Goal: Navigation & Orientation: Go to known website

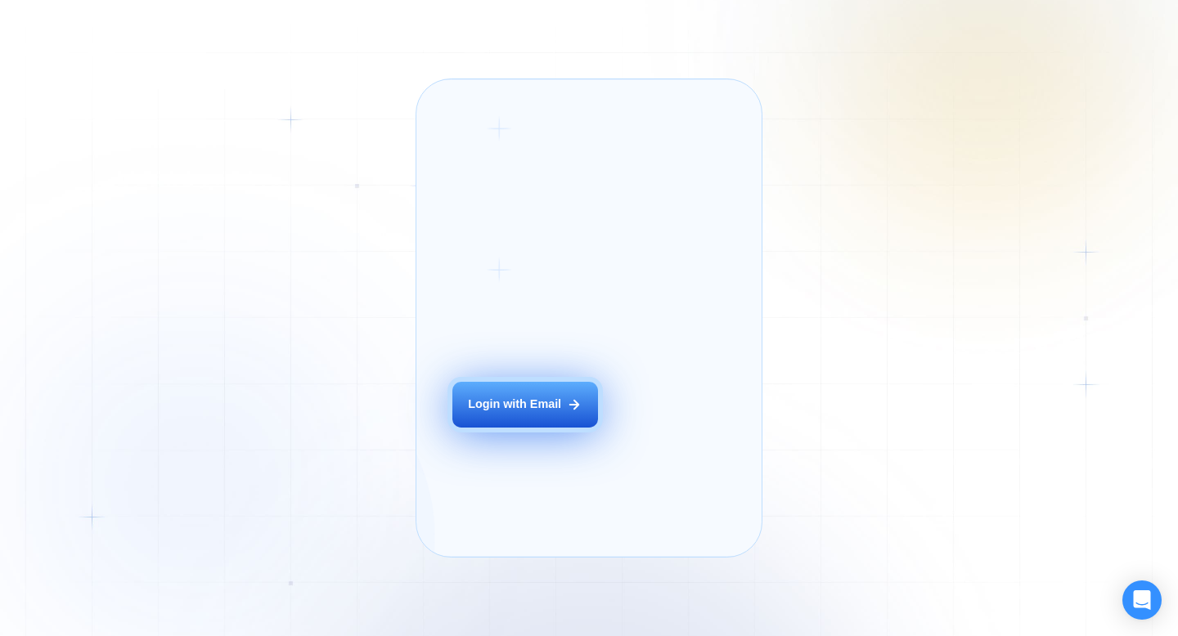
click at [550, 413] on div "Login with Email" at bounding box center [514, 405] width 93 height 16
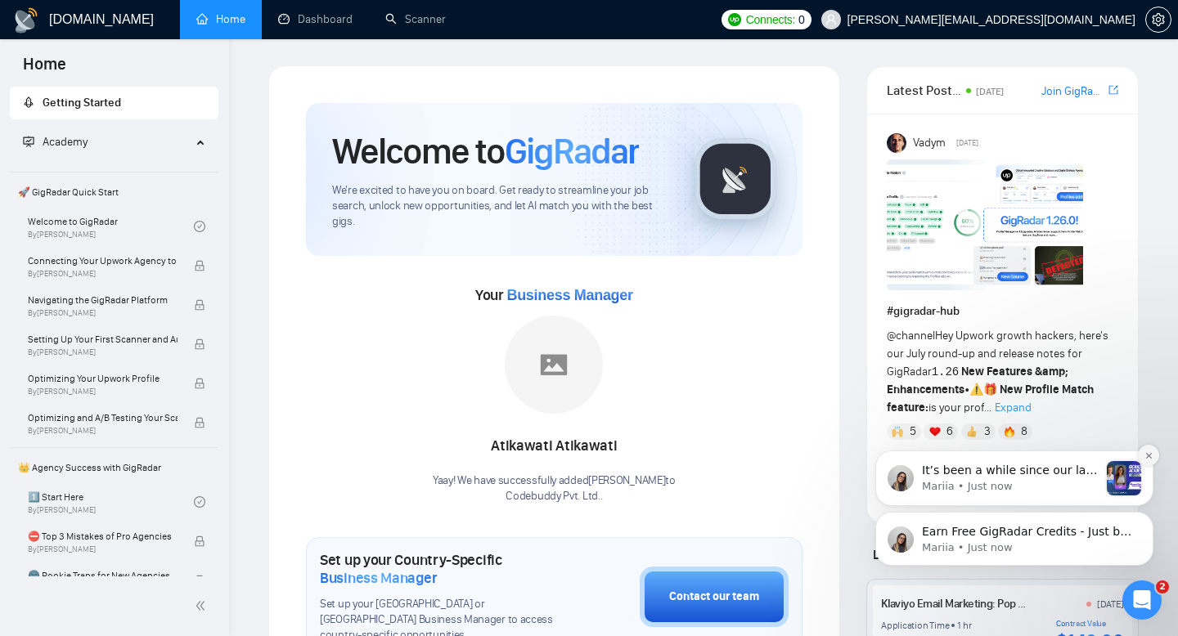
click at [1148, 459] on icon "Dismiss notification" at bounding box center [1148, 455] width 9 height 9
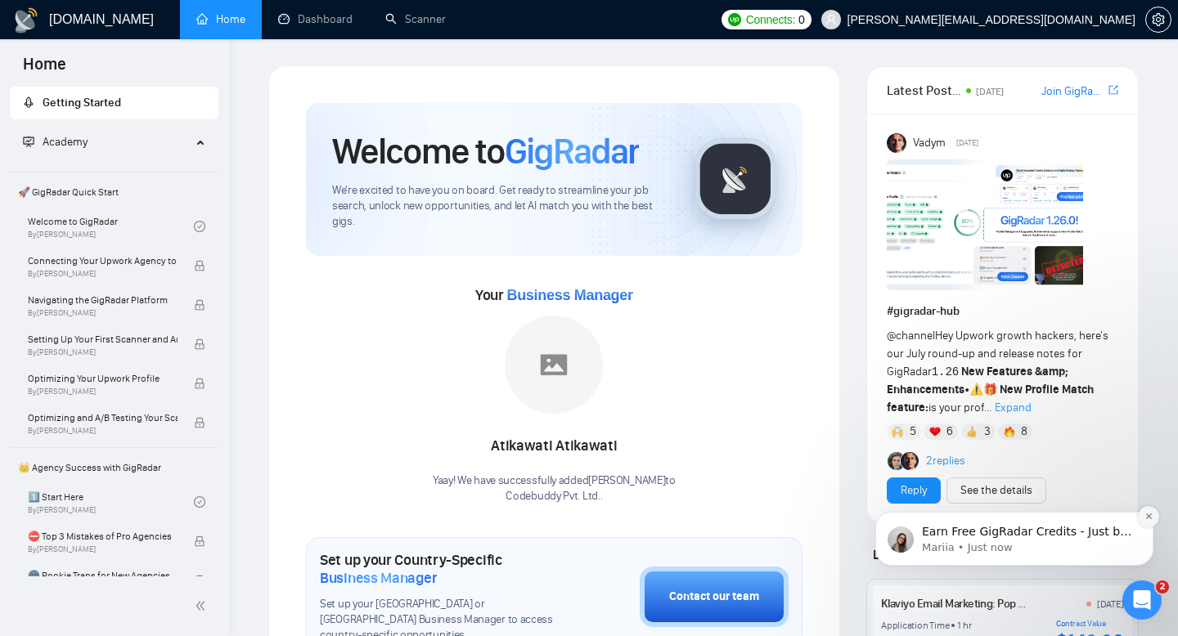
click at [1143, 514] on button "Dismiss notification" at bounding box center [1148, 516] width 21 height 21
